Goal: Task Accomplishment & Management: Complete application form

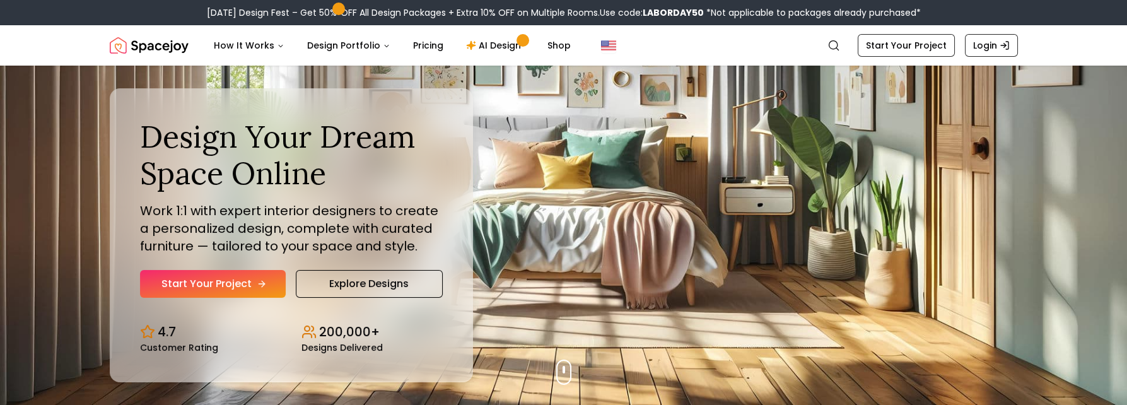
click at [202, 279] on link "Start Your Project" at bounding box center [213, 284] width 146 height 28
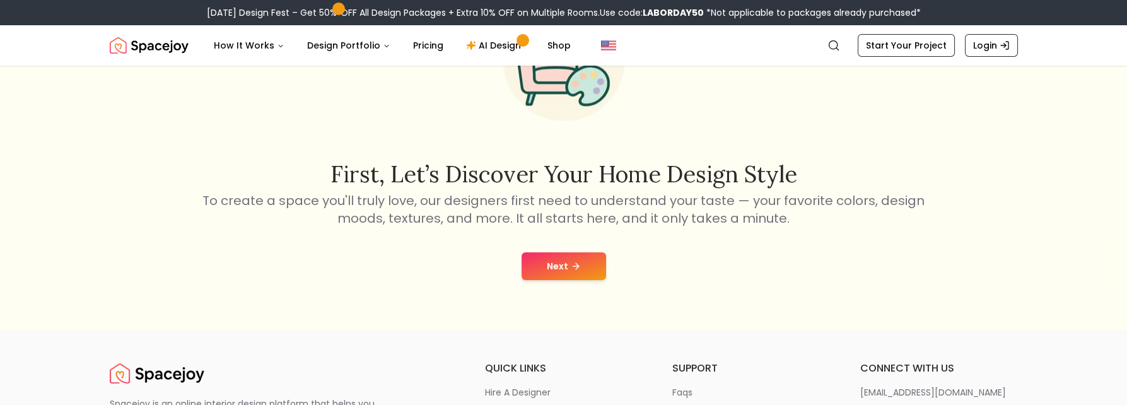
scroll to position [189, 0]
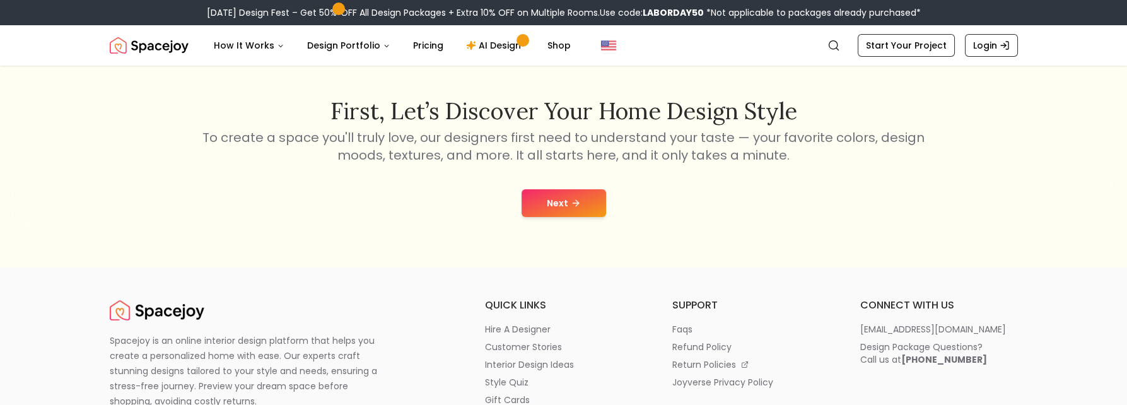
click at [548, 208] on button "Next" at bounding box center [563, 203] width 84 height 28
